Goal: Find specific page/section: Find specific page/section

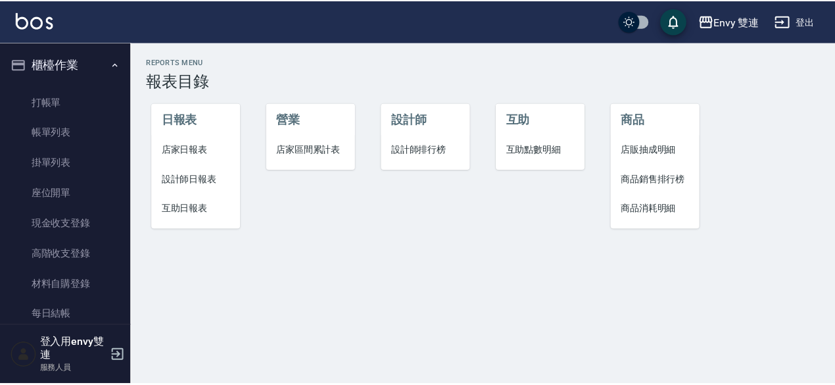
scroll to position [206, 0]
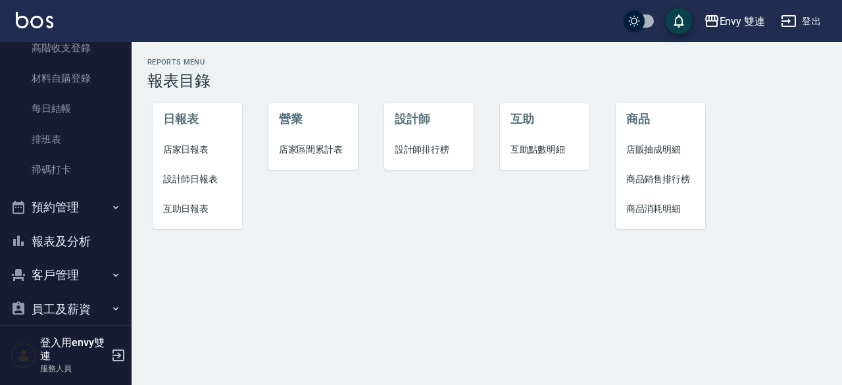
click at [188, 184] on span "設計師日報表" at bounding box center [197, 179] width 69 height 14
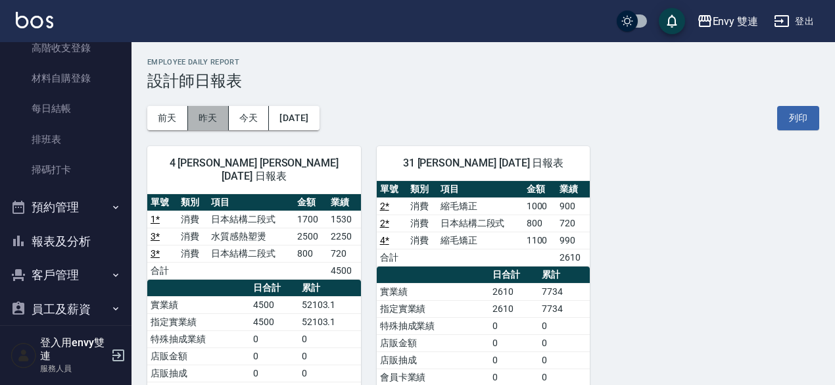
click at [202, 114] on button "昨天" at bounding box center [208, 118] width 41 height 24
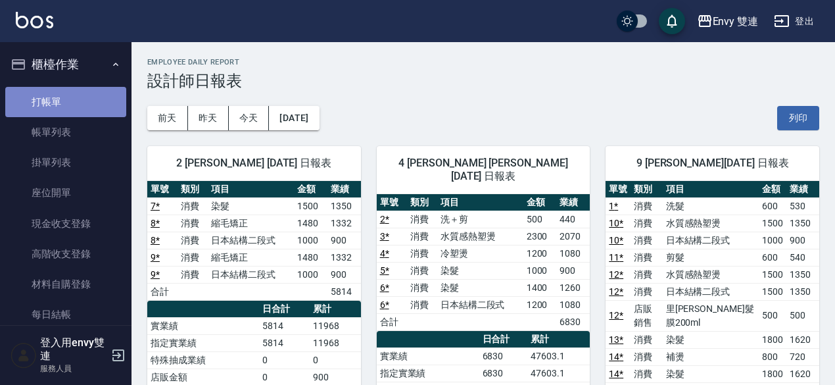
click at [70, 91] on link "打帳單" at bounding box center [65, 102] width 121 height 30
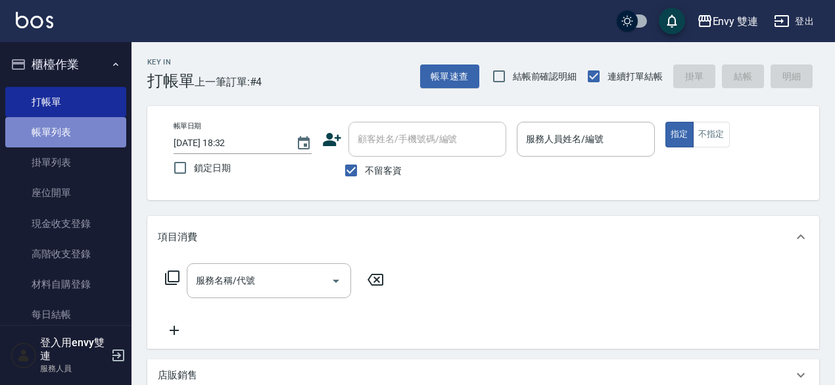
click at [72, 134] on link "帳單列表" at bounding box center [65, 132] width 121 height 30
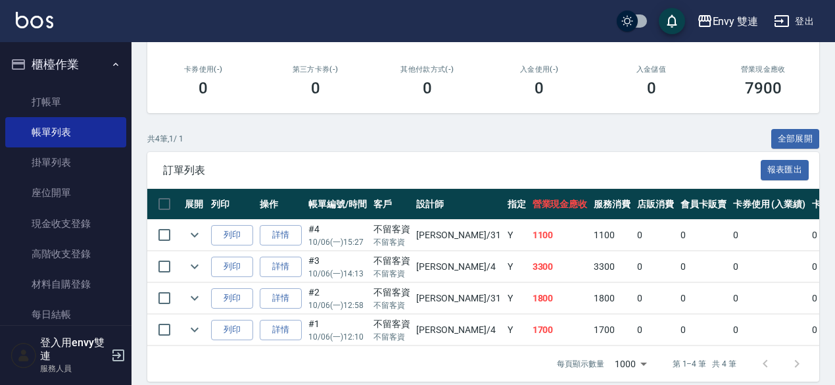
scroll to position [218, 0]
